Goal: Transaction & Acquisition: Purchase product/service

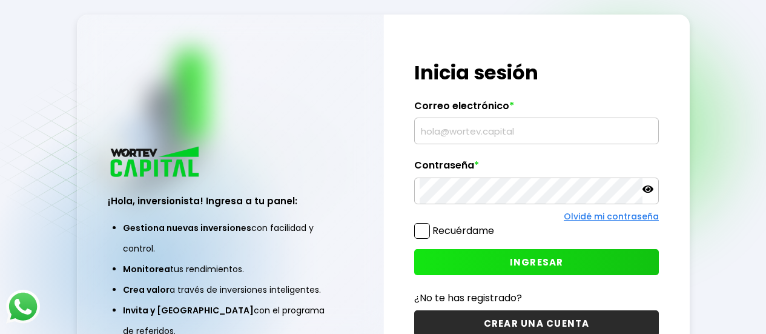
click at [469, 132] on input "text" at bounding box center [537, 130] width 234 height 25
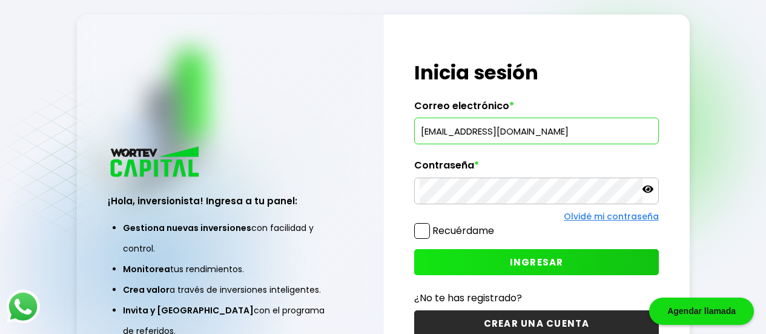
type input "[EMAIL_ADDRESS][DOMAIN_NAME]"
click at [527, 259] on span "INGRESAR" at bounding box center [537, 262] width 54 height 13
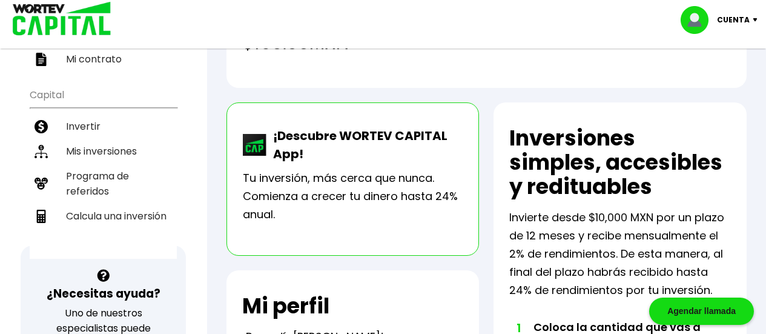
scroll to position [221, 0]
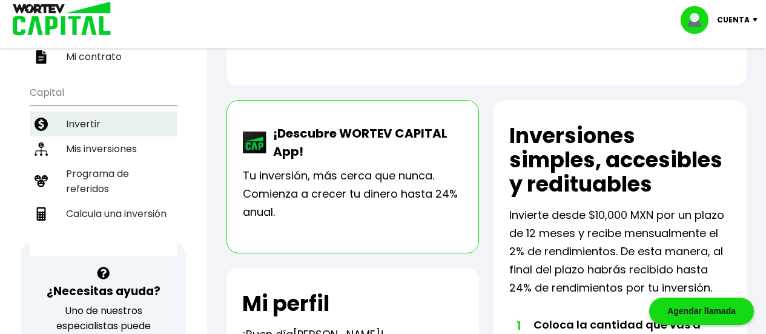
click at [84, 121] on li "Invertir" at bounding box center [103, 123] width 147 height 25
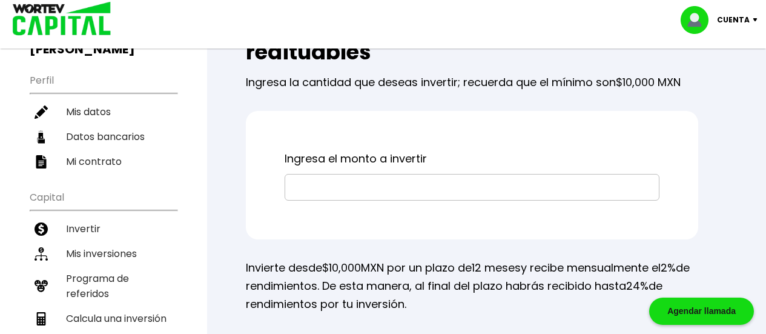
scroll to position [120, 0]
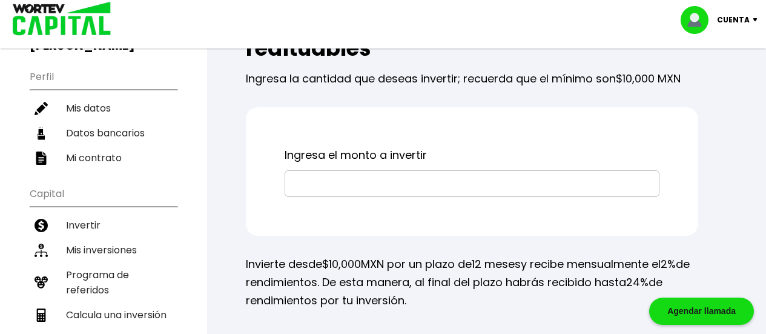
click at [466, 181] on input "text" at bounding box center [472, 183] width 364 height 25
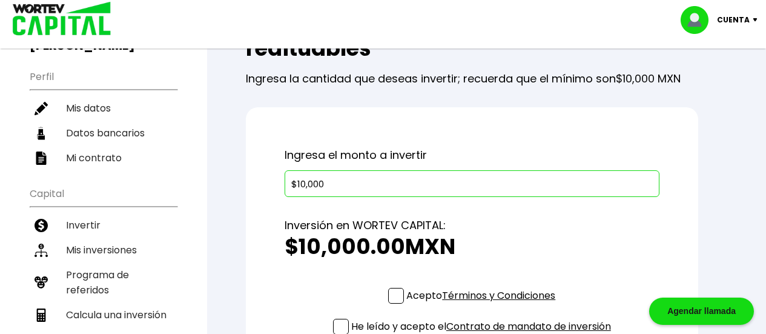
type input "$10,000"
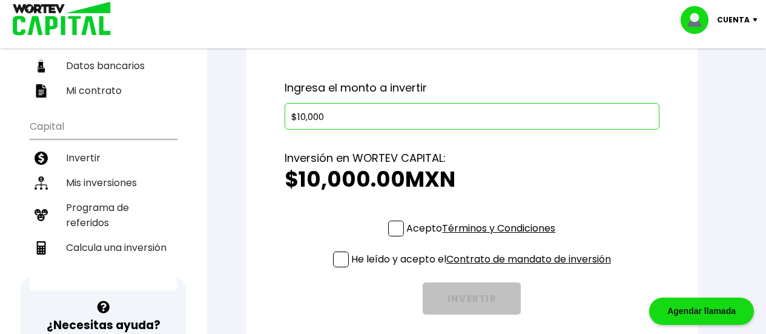
scroll to position [205, 0]
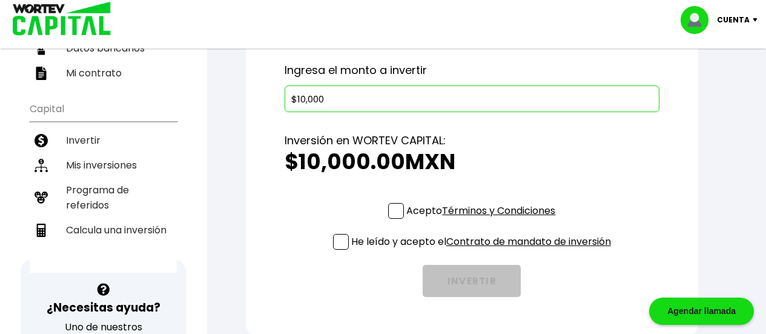
click at [396, 211] on span at bounding box center [396, 211] width 16 height 16
click at [483, 220] on input "Acepto Términos y Condiciones" at bounding box center [483, 220] width 0 height 0
click at [337, 240] on span at bounding box center [341, 242] width 16 height 16
click at [483, 251] on input "He leído y acepto el Contrato de mandato de inversión" at bounding box center [483, 251] width 0 height 0
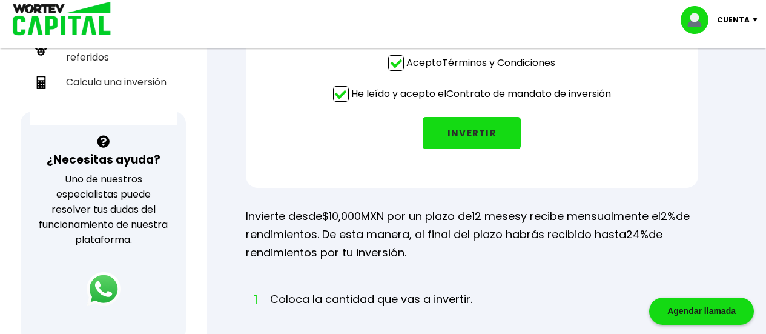
scroll to position [325, 0]
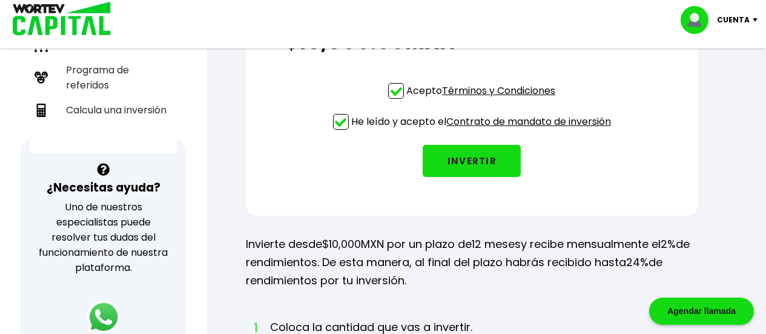
click at [466, 160] on button "INVERTIR" at bounding box center [472, 161] width 98 height 32
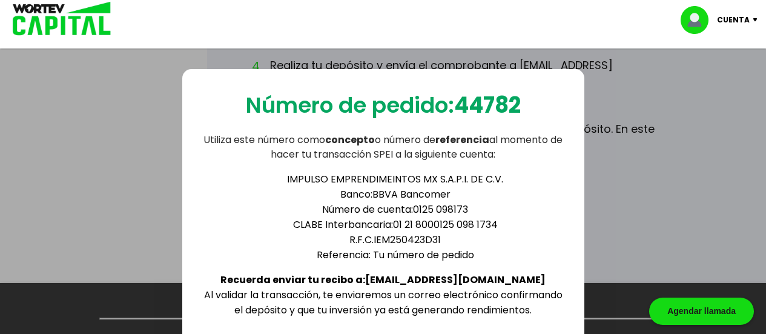
scroll to position [787, 0]
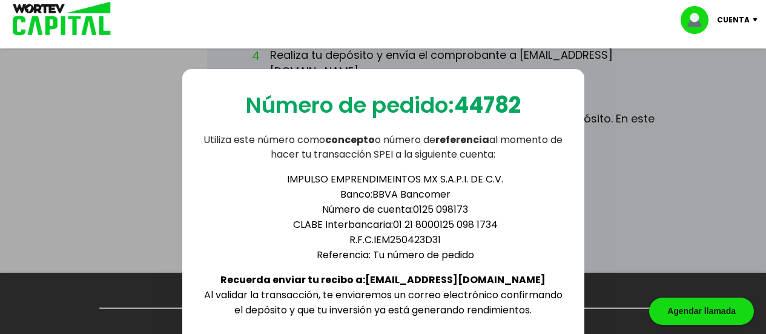
click at [732, 174] on div "Número de pedido: 44782 Utiliza este número como concepto o número de referenci…" at bounding box center [383, 206] width 766 height 334
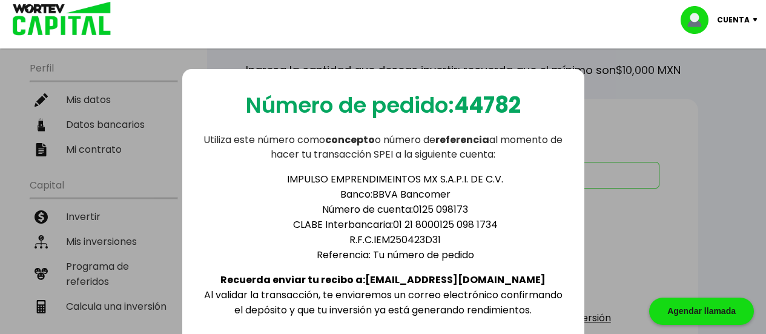
scroll to position [71, 0]
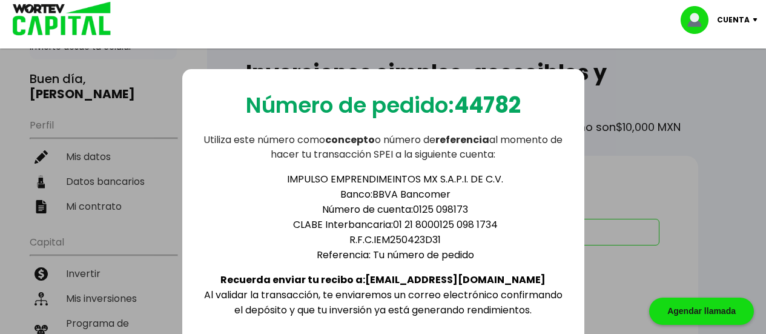
click at [749, 18] on p "Cuenta" at bounding box center [733, 20] width 33 height 18
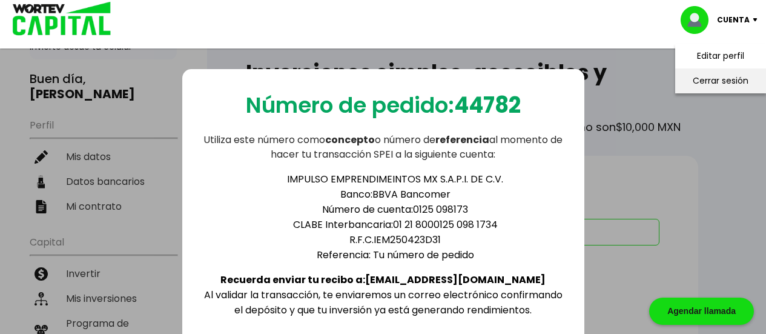
click at [711, 81] on li "Cerrar sesión" at bounding box center [720, 80] width 97 height 25
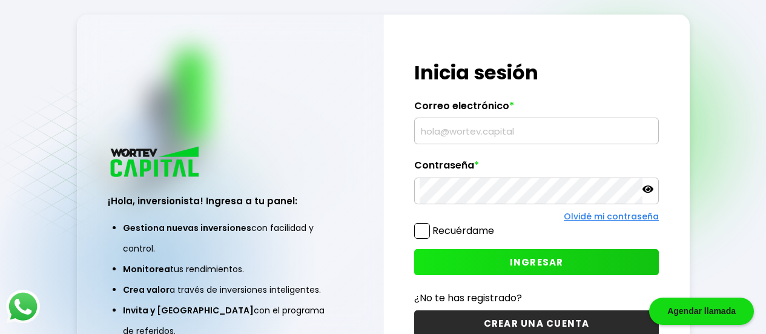
click at [482, 132] on input "text" at bounding box center [537, 130] width 234 height 25
type input "[EMAIL_ADDRESS][DOMAIN_NAME]"
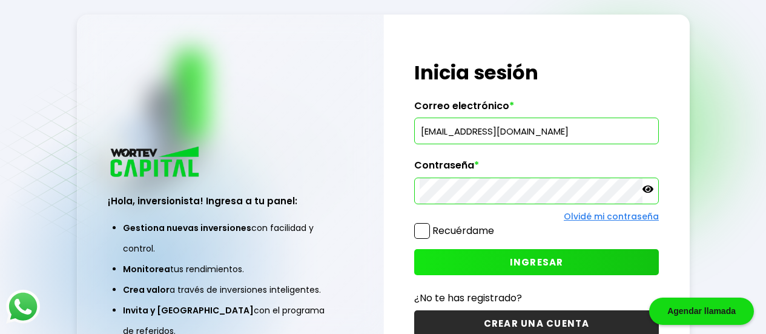
click at [535, 259] on span "INGRESAR" at bounding box center [537, 262] width 54 height 13
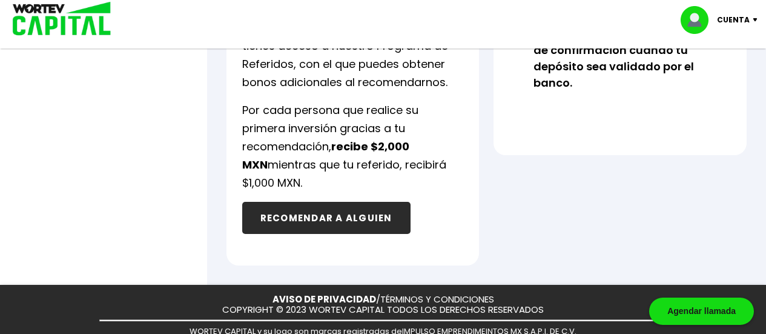
scroll to position [903, 0]
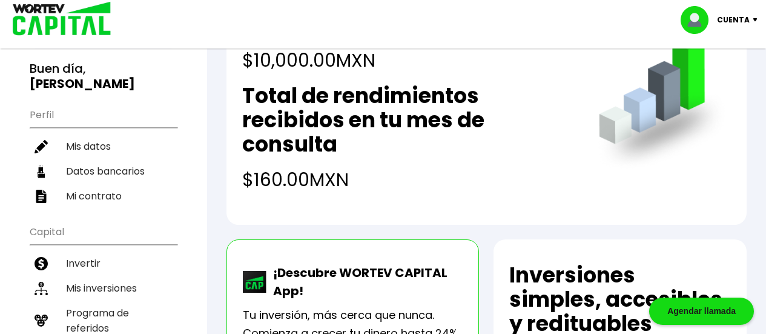
scroll to position [0, 0]
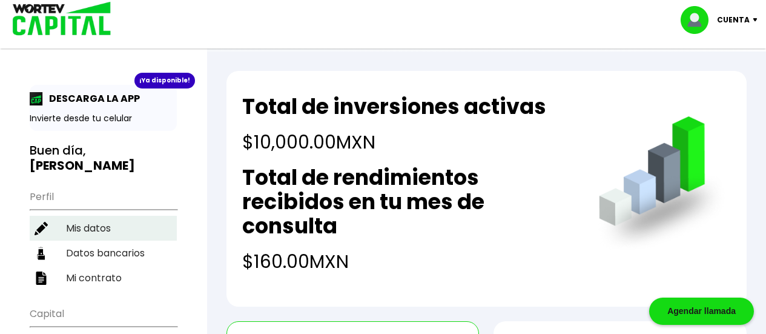
click at [79, 226] on li "Mis datos" at bounding box center [103, 228] width 147 height 25
select select "Hombre"
select select "Licenciatura"
select select "CO"
select select "Banamex"
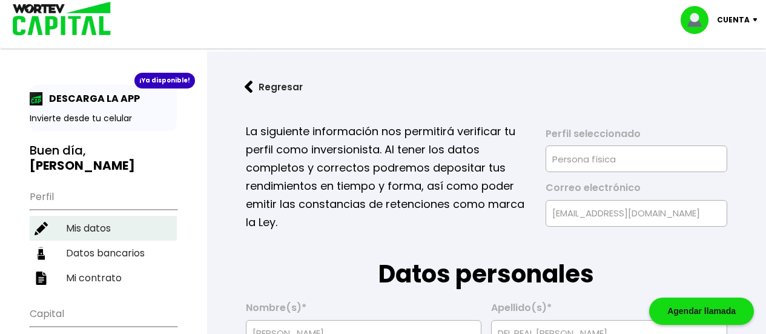
type input "05/09/1970"
click at [706, 21] on img at bounding box center [699, 20] width 36 height 28
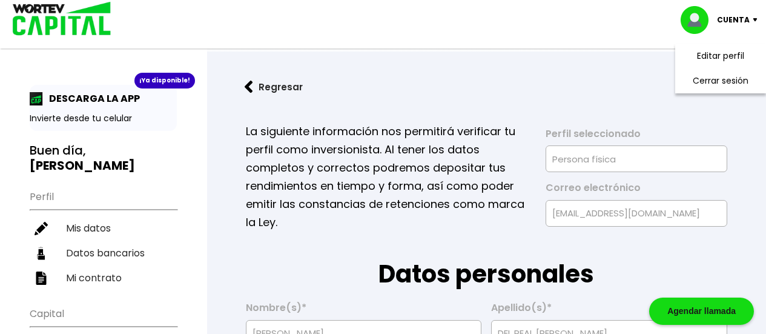
click at [547, 74] on link "Regresar" at bounding box center [487, 87] width 520 height 32
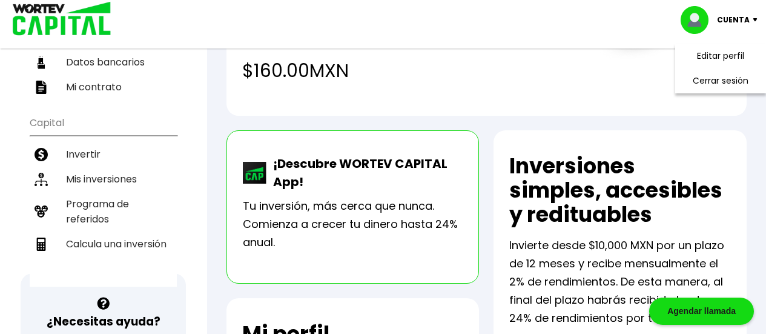
scroll to position [231, 0]
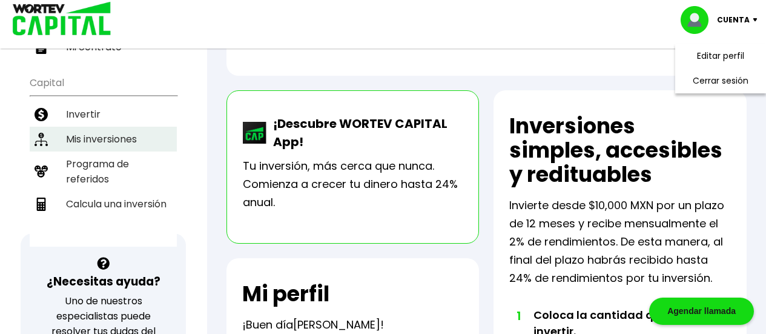
click at [75, 134] on li "Mis inversiones" at bounding box center [103, 139] width 147 height 25
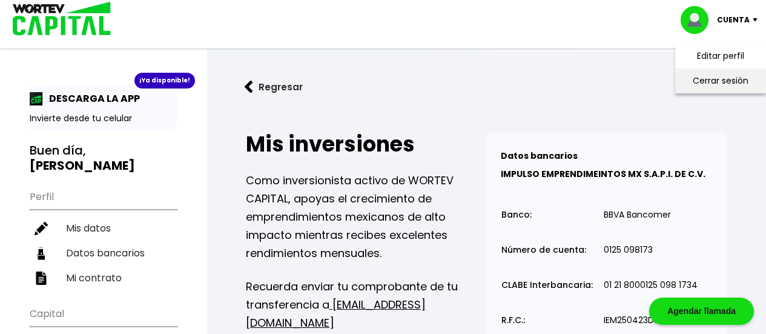
click at [721, 81] on li "Cerrar sesión" at bounding box center [720, 80] width 97 height 25
